Goal: Use online tool/utility: Utilize a website feature to perform a specific function

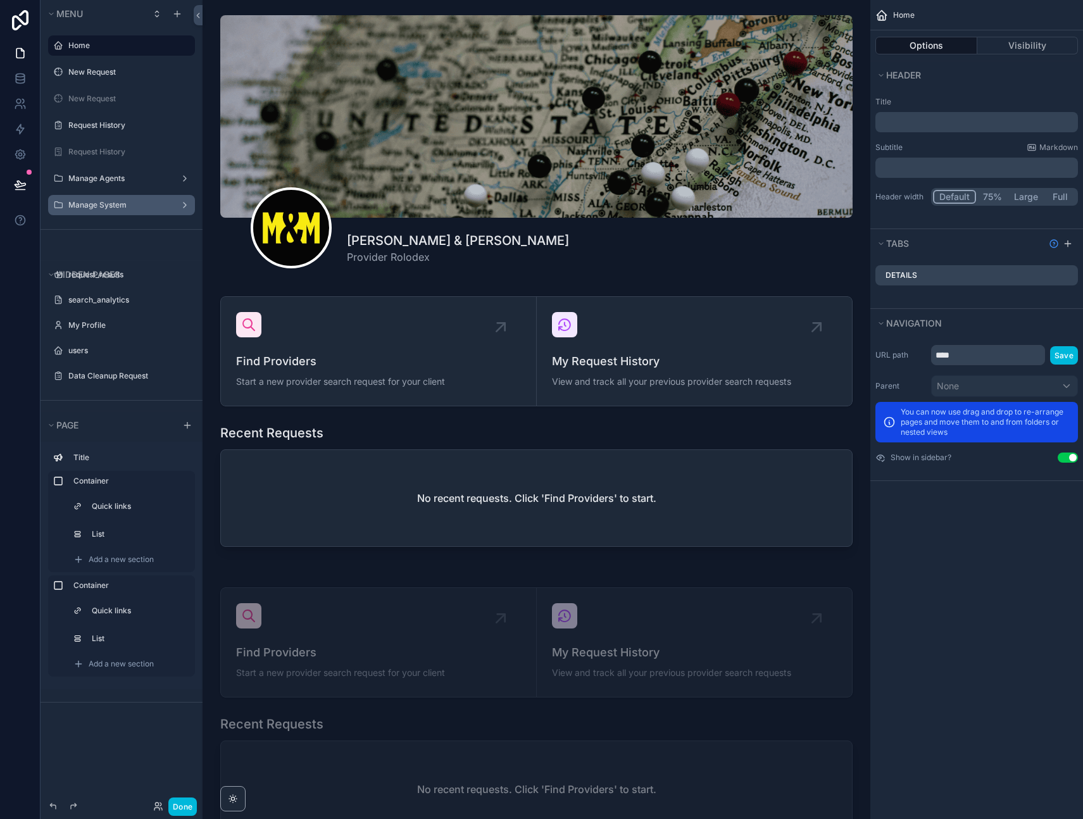
click at [119, 201] on label "Manage System" at bounding box center [118, 205] width 101 height 10
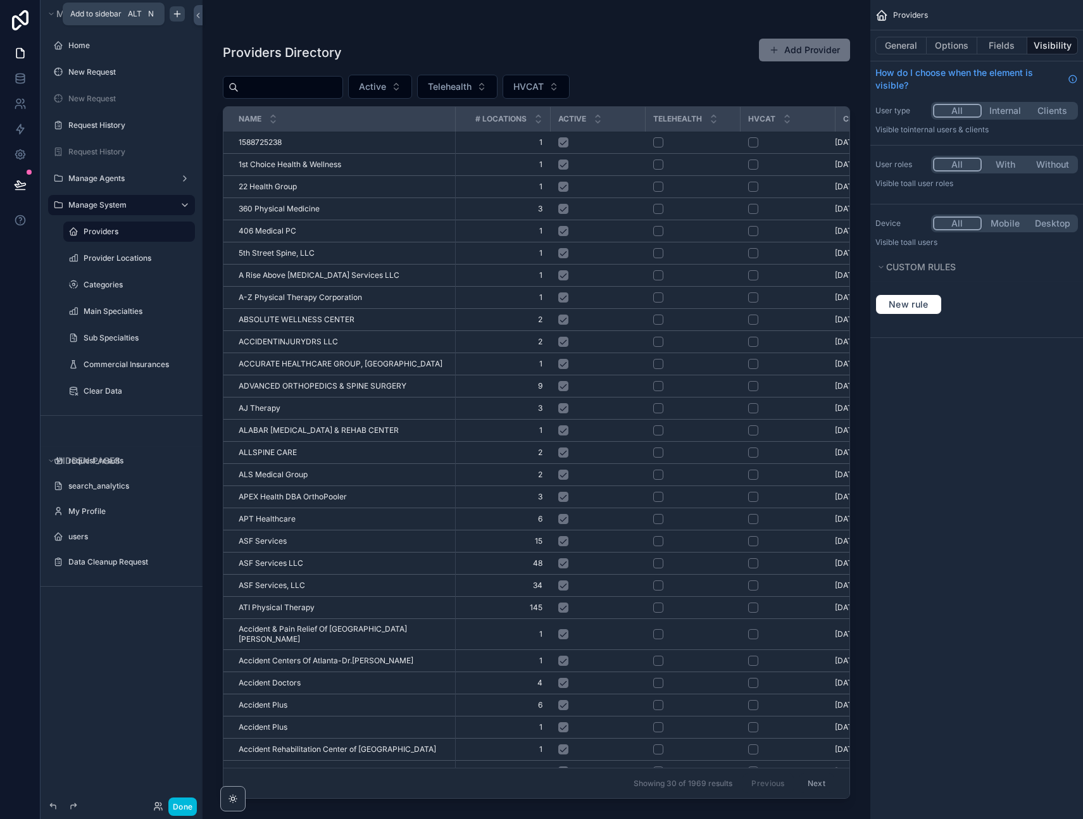
click at [180, 9] on icon "scrollable content" at bounding box center [177, 14] width 10 height 10
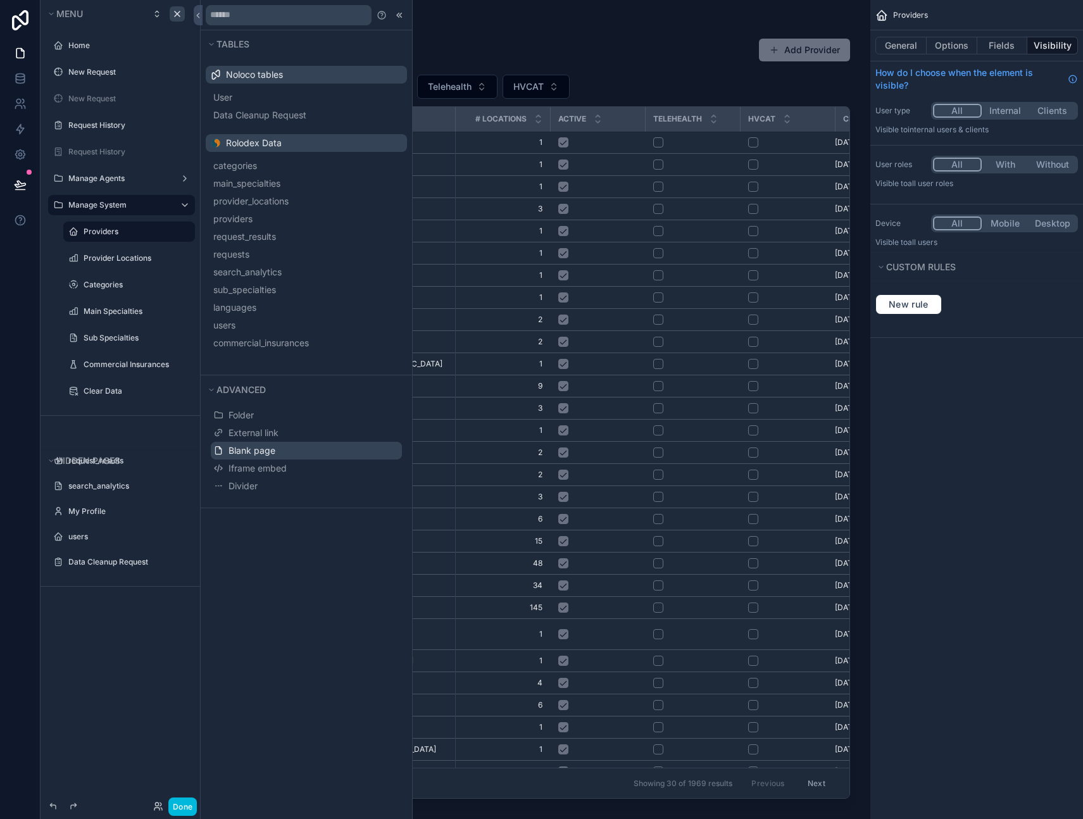
click at [254, 452] on span "Blank page" at bounding box center [252, 450] width 47 height 13
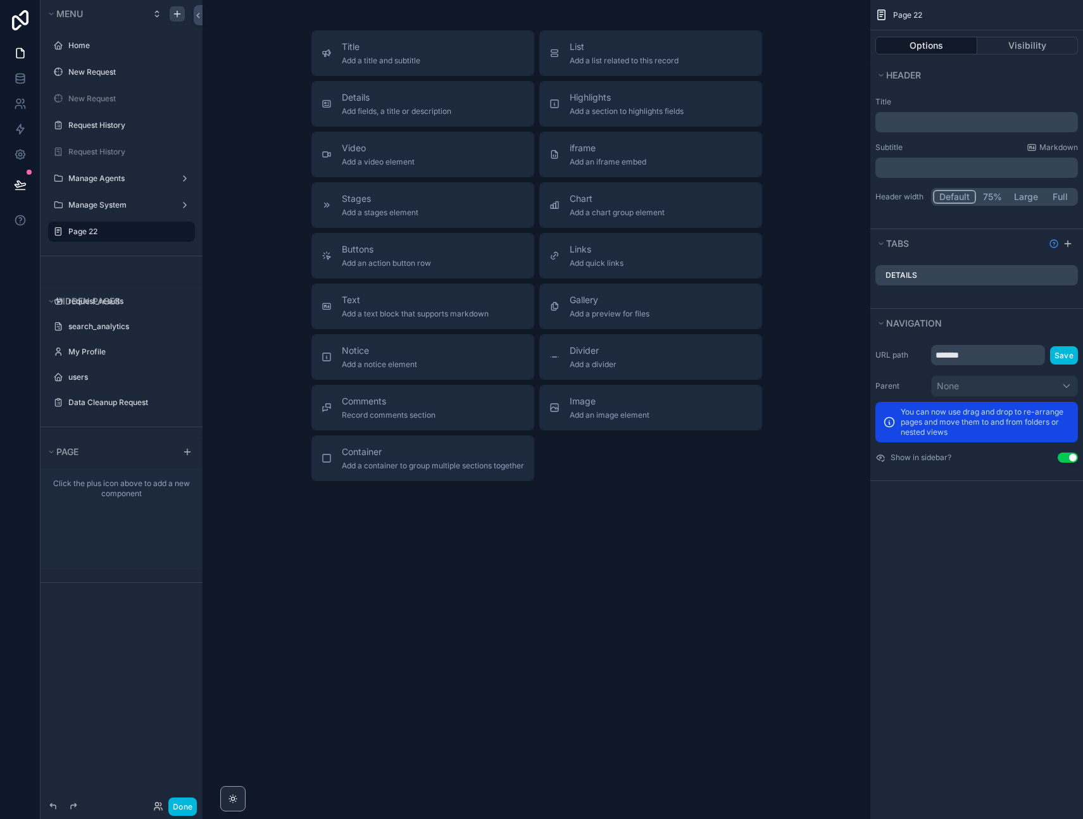
click at [370, 658] on div "Title Add a title and subtitle List Add a list related to this record Details A…" at bounding box center [537, 409] width 668 height 819
click at [16, 153] on icon at bounding box center [19, 154] width 9 height 9
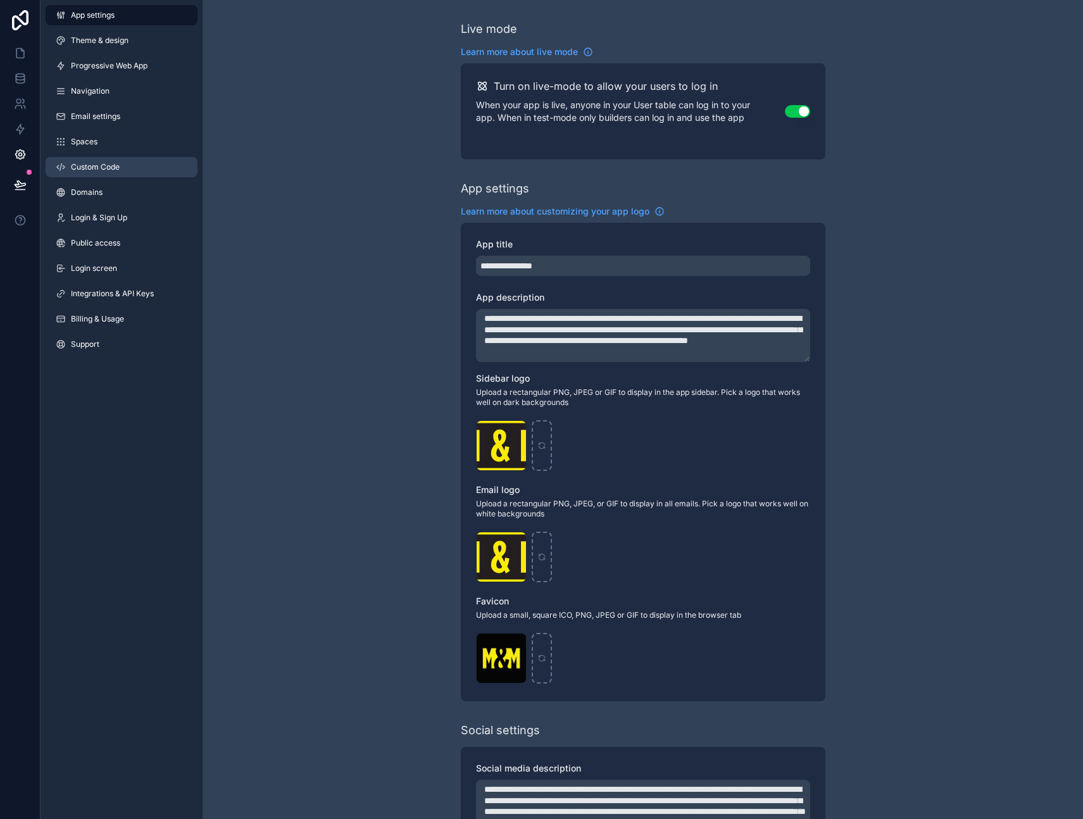
click at [102, 165] on span "Custom Code" at bounding box center [95, 167] width 49 height 10
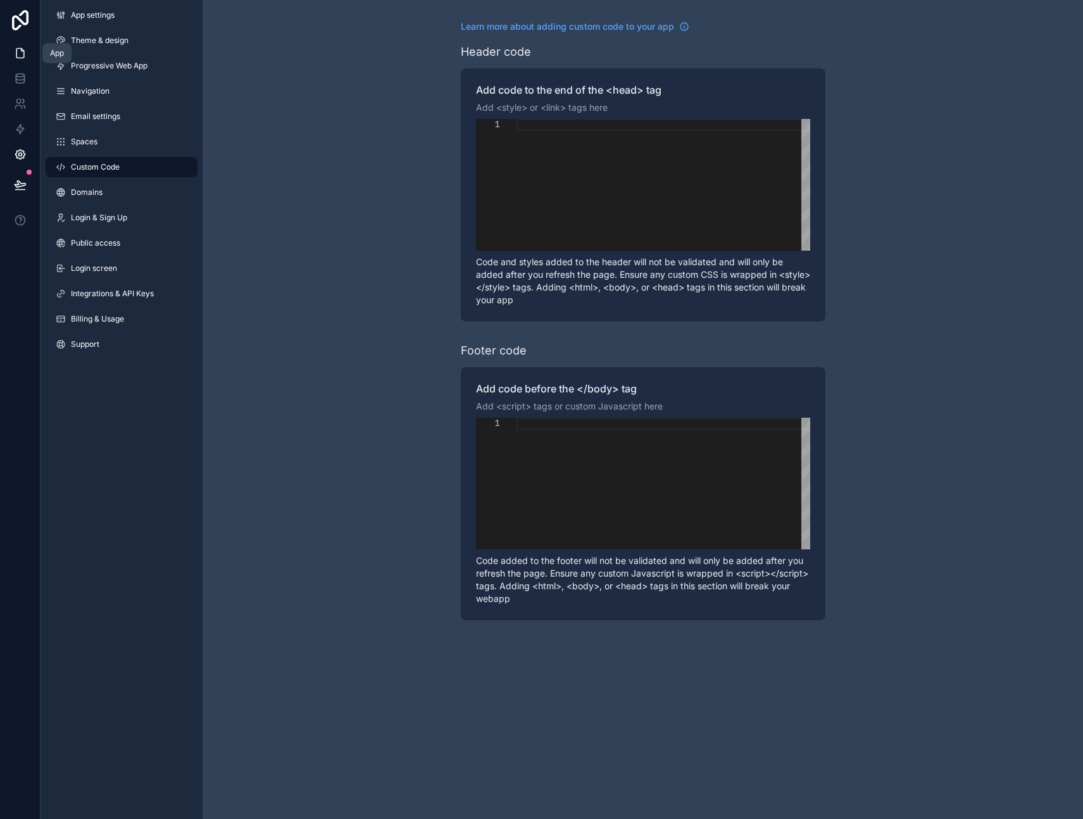
click at [21, 50] on icon at bounding box center [22, 50] width 3 height 3
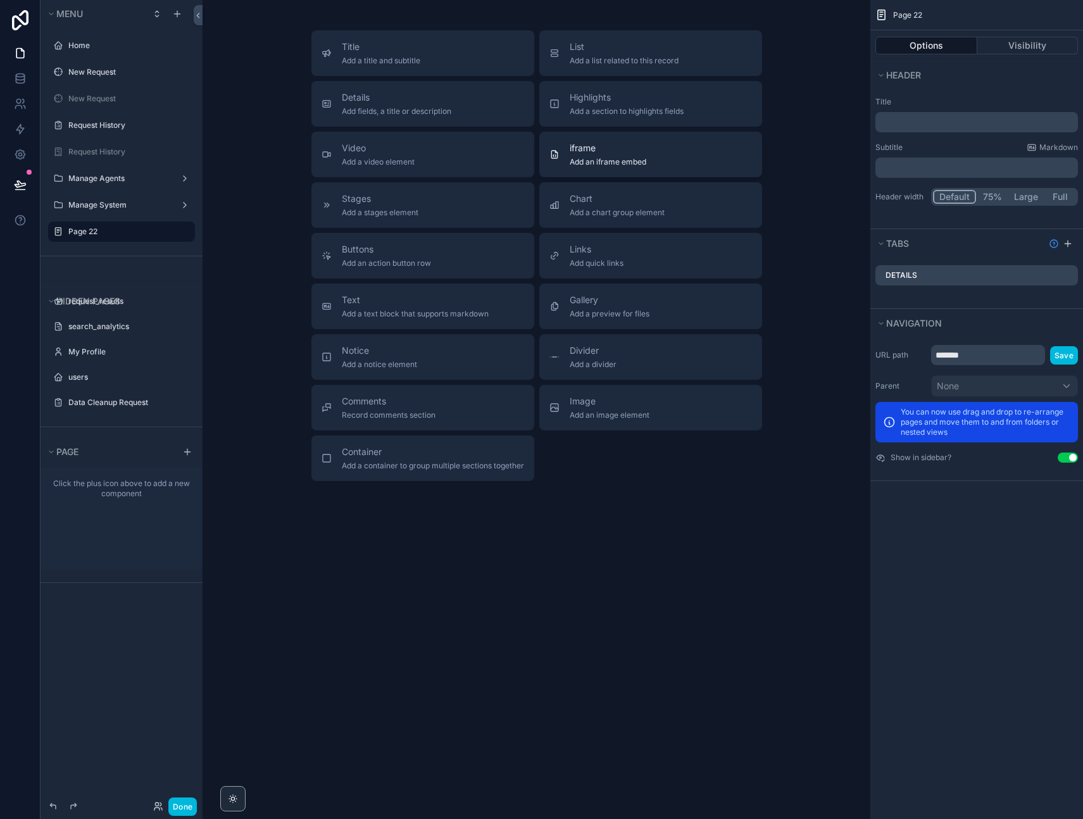
click at [599, 151] on span "iframe" at bounding box center [608, 148] width 77 height 13
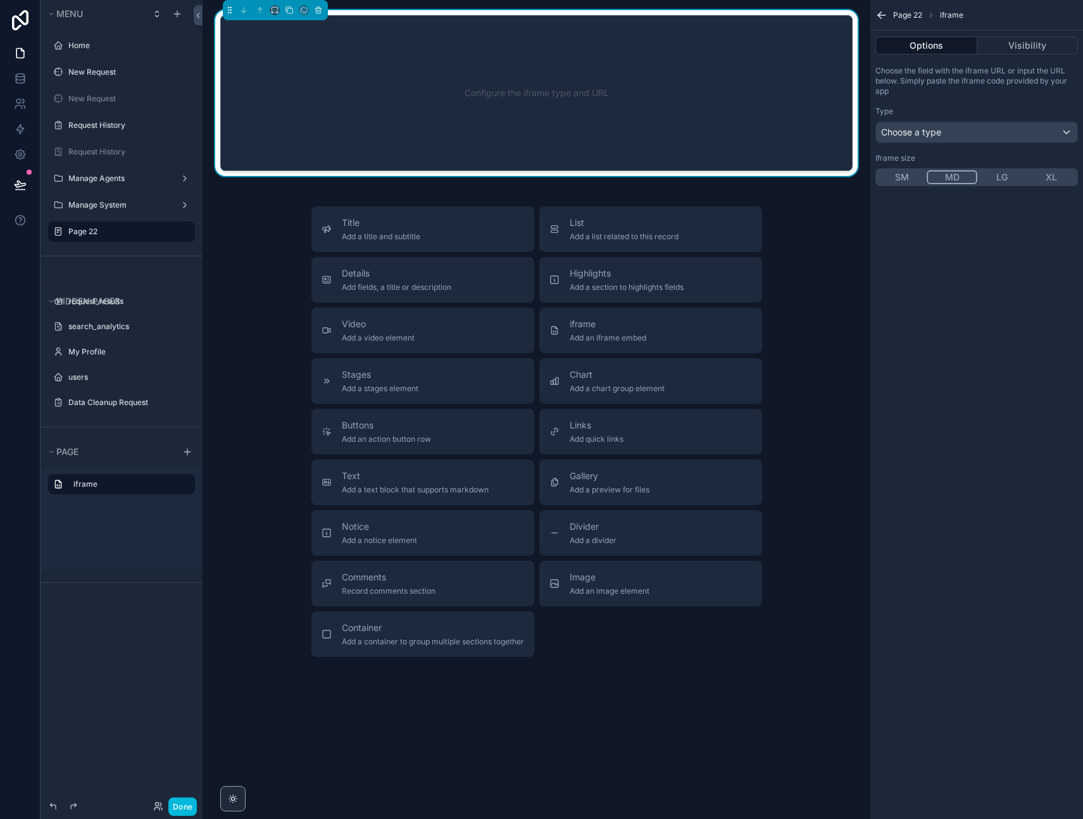
click at [504, 88] on div "Configure the iframe type and URL" at bounding box center [536, 93] width 591 height 114
click at [934, 123] on div "Choose a type" at bounding box center [976, 132] width 201 height 20
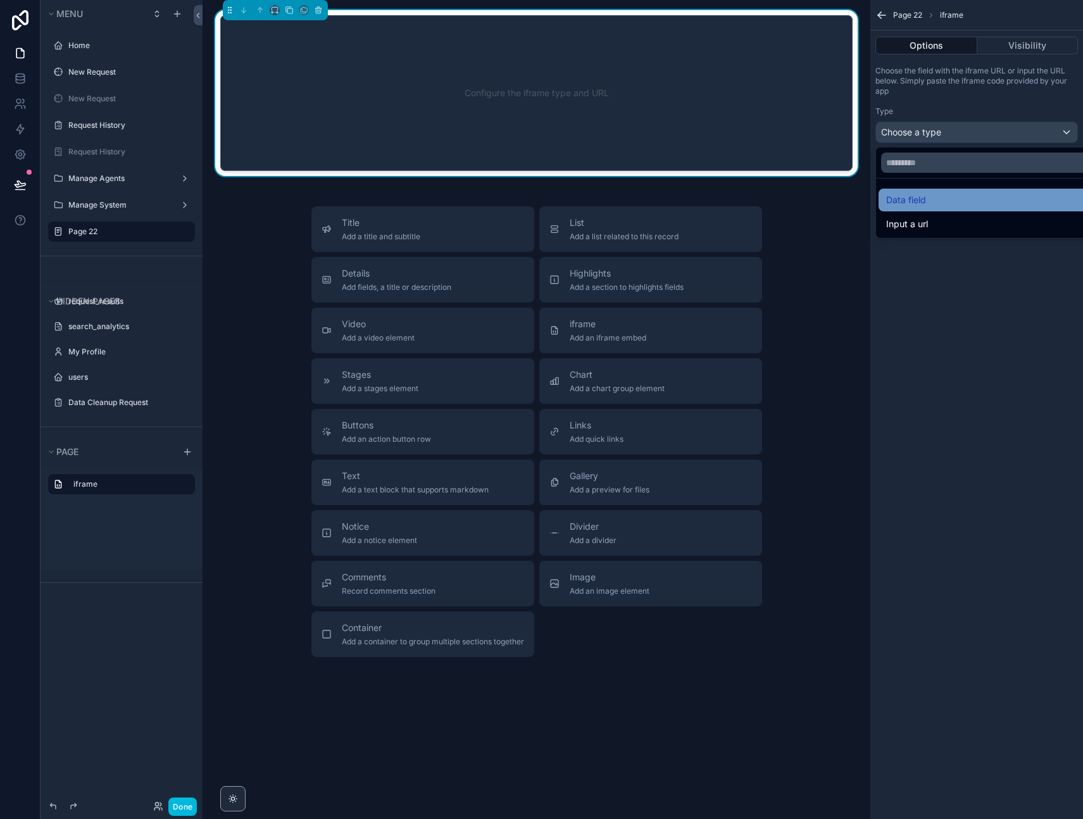
click at [919, 196] on span "Data field" at bounding box center [906, 199] width 40 height 15
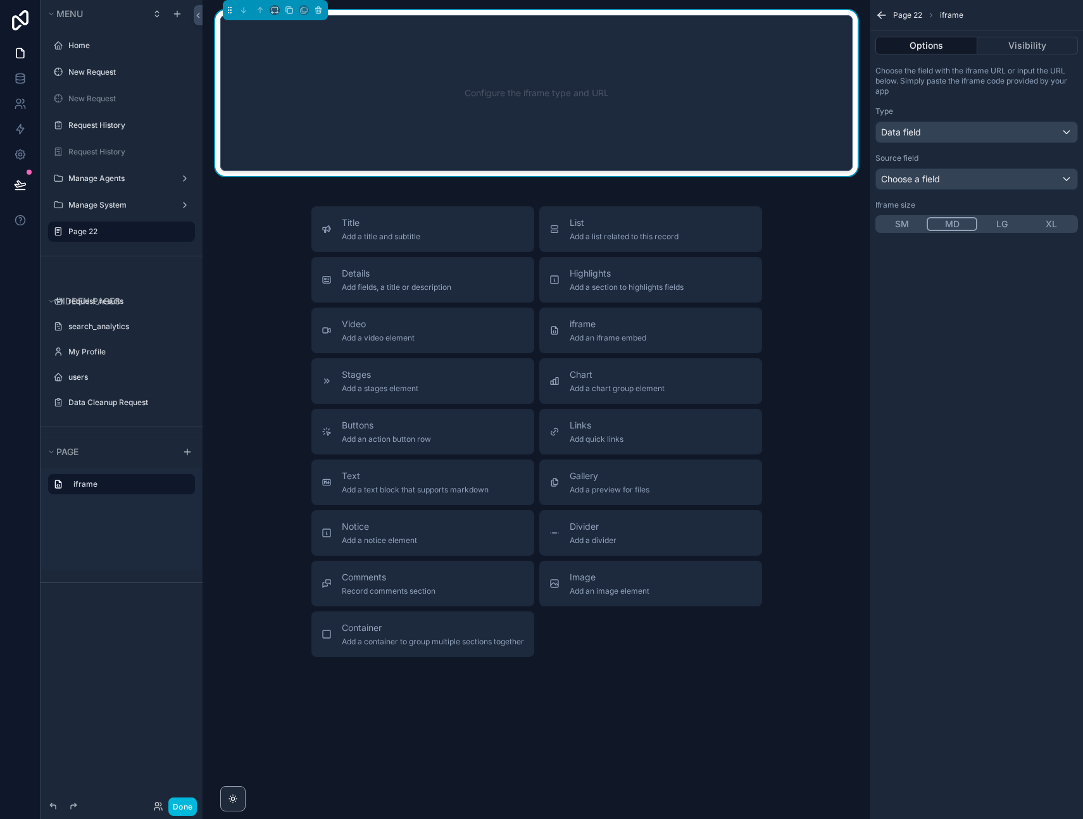
click at [958, 402] on div "Page 22 iframe Options Visibility Choose the field with the iframe URL or input…" at bounding box center [976, 409] width 213 height 819
click at [944, 167] on div "Source field Choose a field" at bounding box center [976, 171] width 203 height 37
click at [939, 174] on span "Choose a field" at bounding box center [910, 178] width 59 height 11
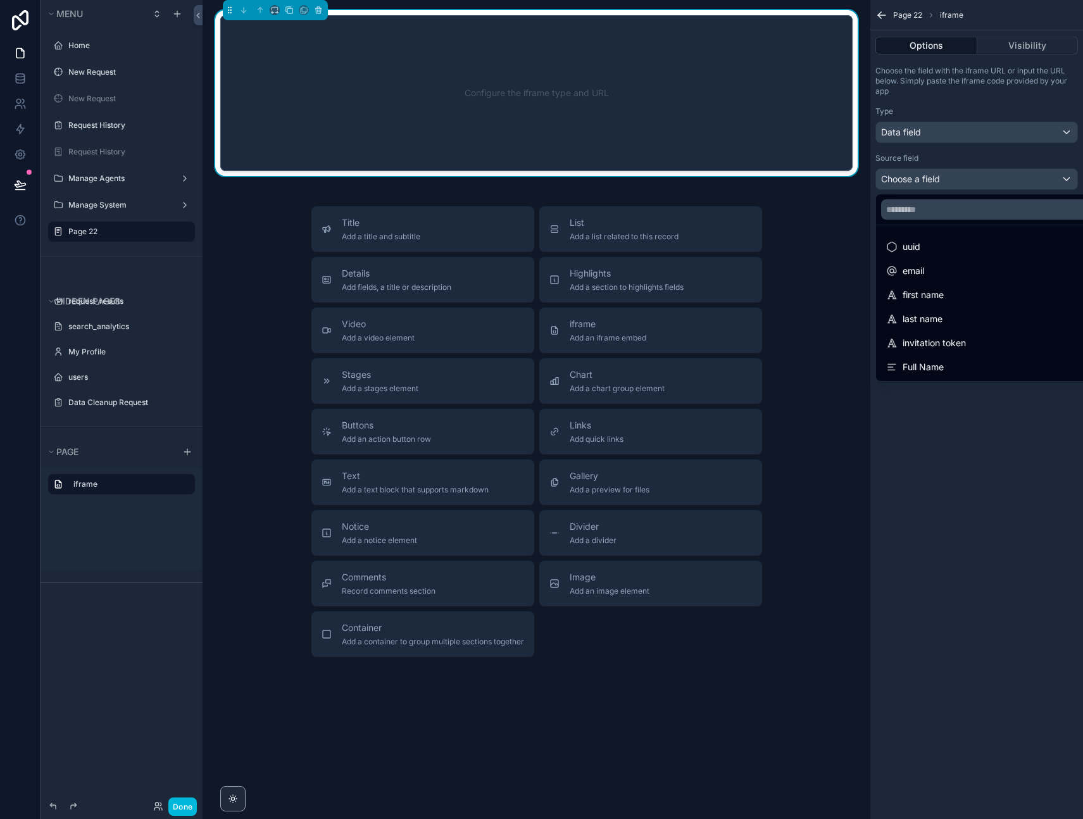
click at [972, 475] on div "scrollable content" at bounding box center [541, 409] width 1083 height 819
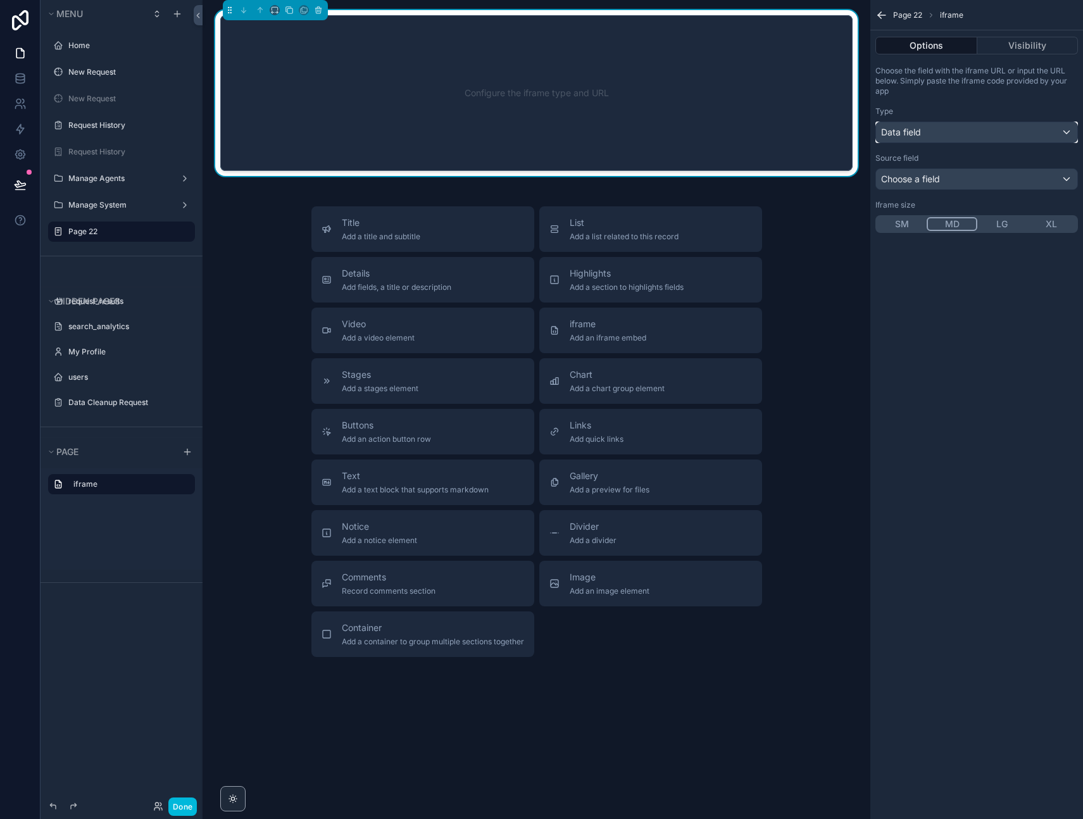
click at [931, 127] on div "Data field" at bounding box center [976, 132] width 201 height 20
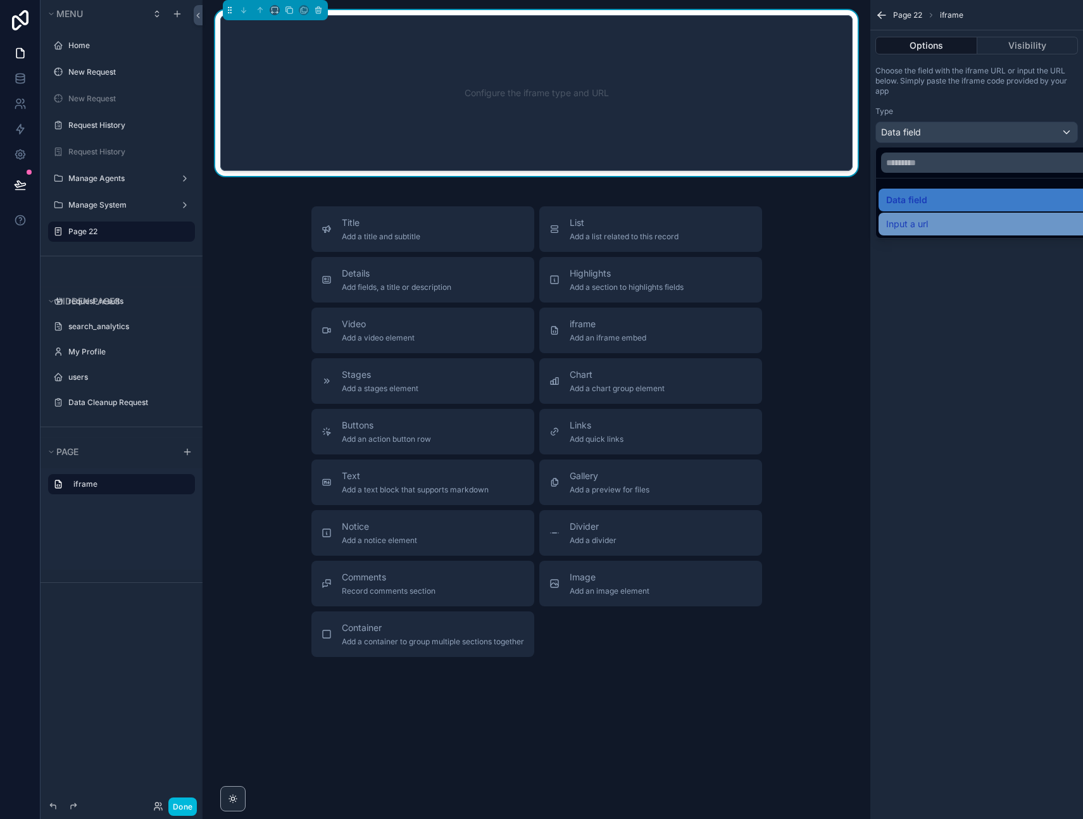
click at [912, 225] on span "Input a url" at bounding box center [907, 223] width 42 height 15
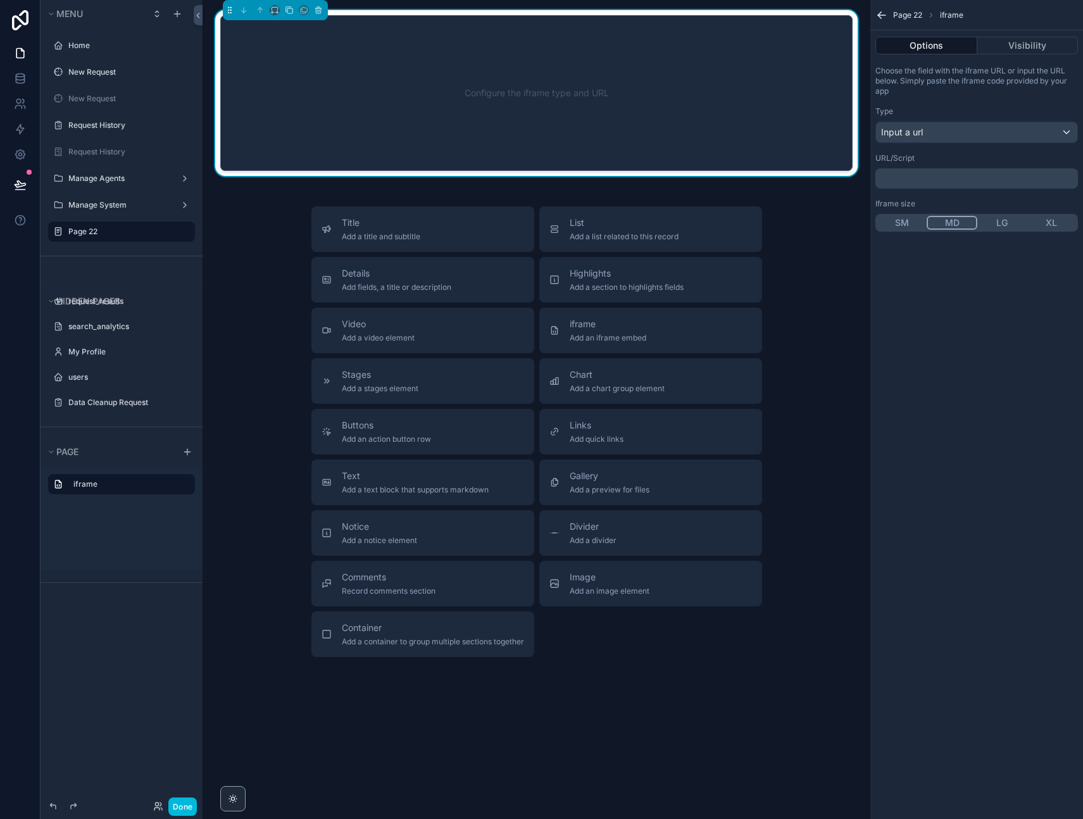
click at [955, 432] on div "Page 22 iframe Options Visibility Choose the field with the iframe URL or input…" at bounding box center [976, 409] width 213 height 819
